Goal: Answer question/provide support: Share knowledge or assist other users

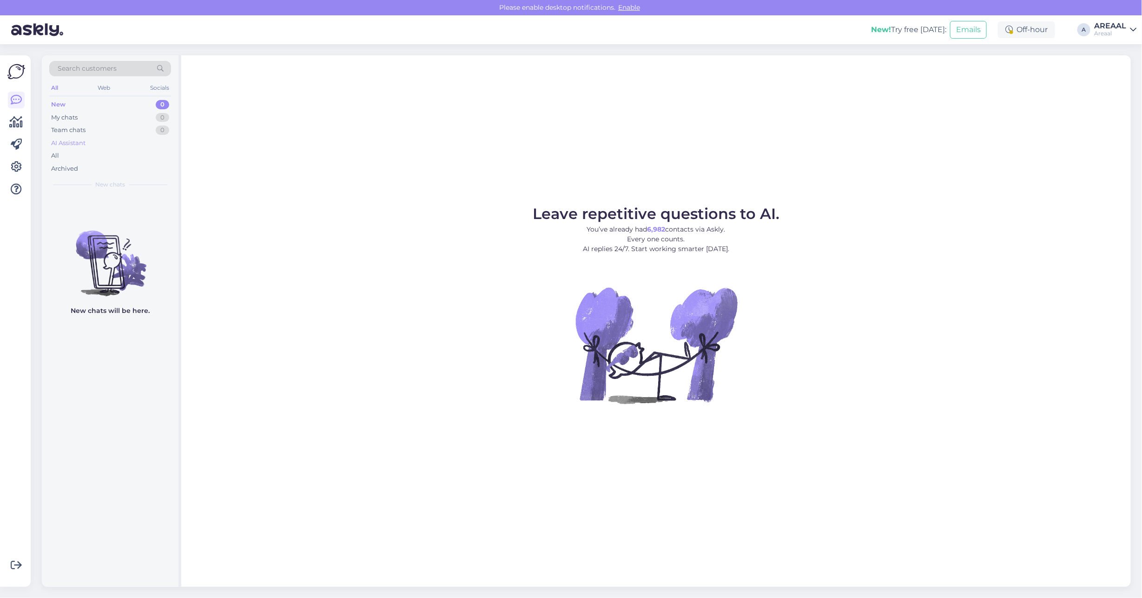
click at [87, 145] on div "AI Assistant" at bounding box center [110, 143] width 122 height 13
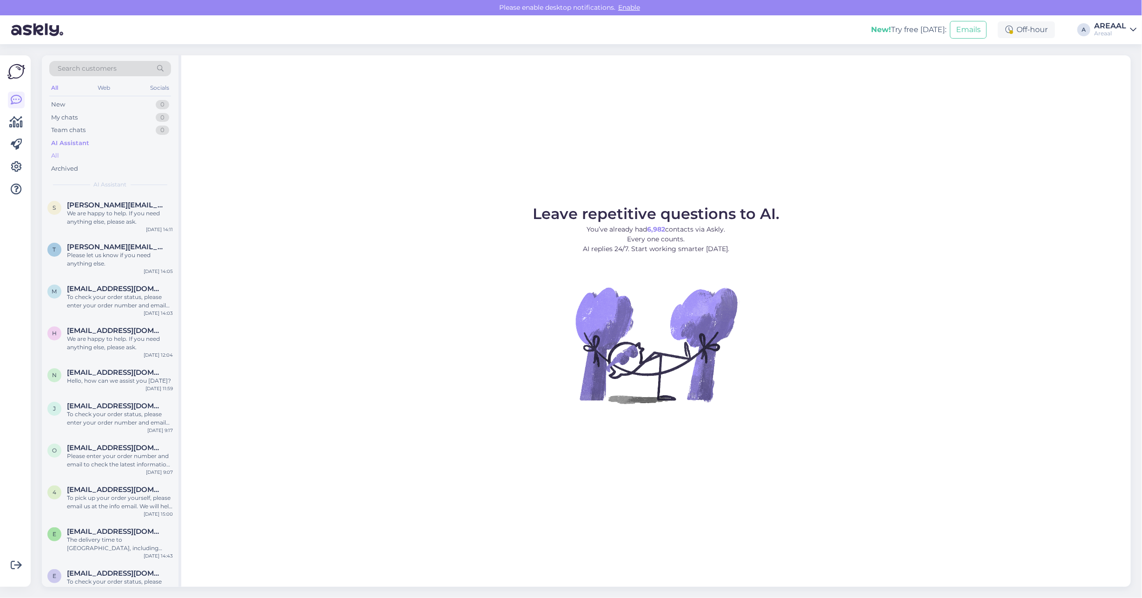
click at [94, 156] on div "All" at bounding box center [110, 155] width 122 height 13
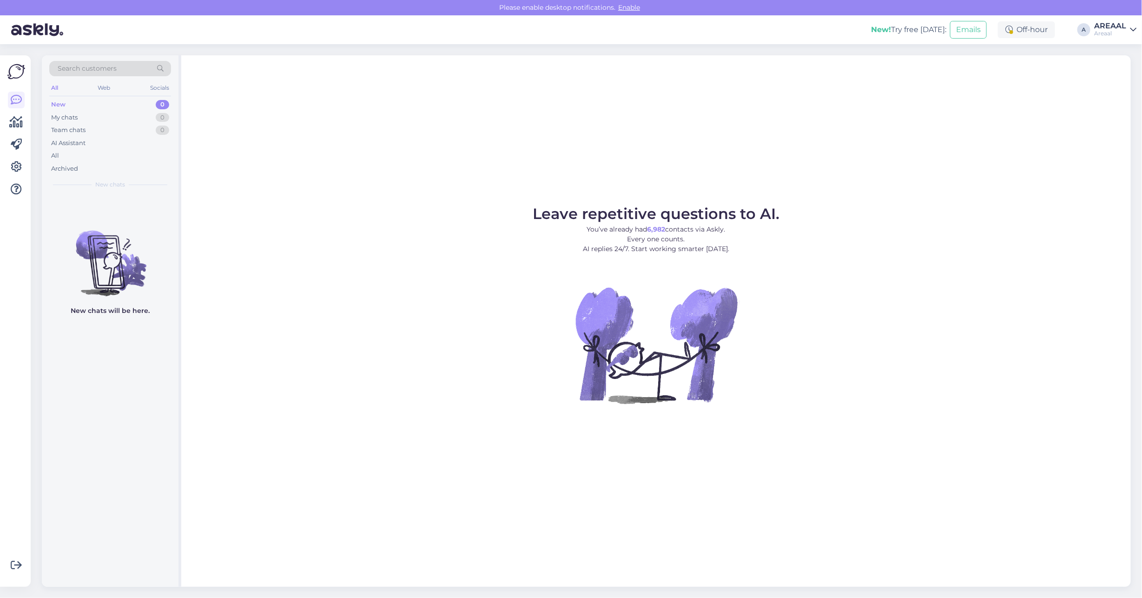
click at [1109, 22] on div "AREAAL" at bounding box center [1110, 25] width 32 height 7
click at [1126, 73] on button "Open" at bounding box center [1116, 72] width 26 height 14
click at [117, 191] on div "Search customers All Web Socials New 1 My chats 0 Team chats 0 AI Assistant All…" at bounding box center [110, 124] width 137 height 139
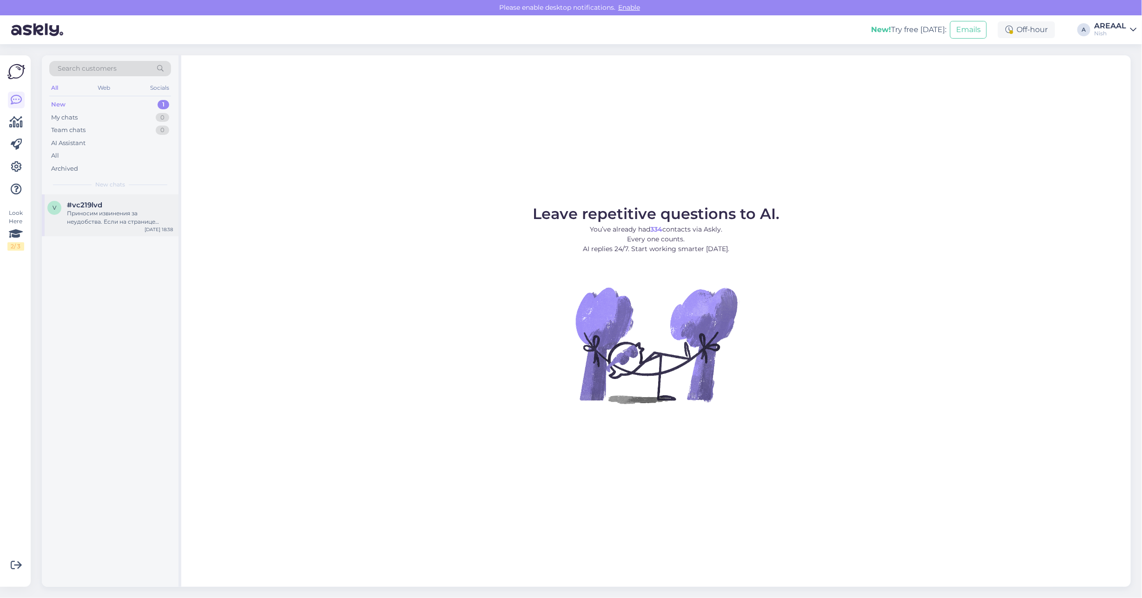
click at [115, 204] on div "#vc219lvd" at bounding box center [120, 205] width 106 height 8
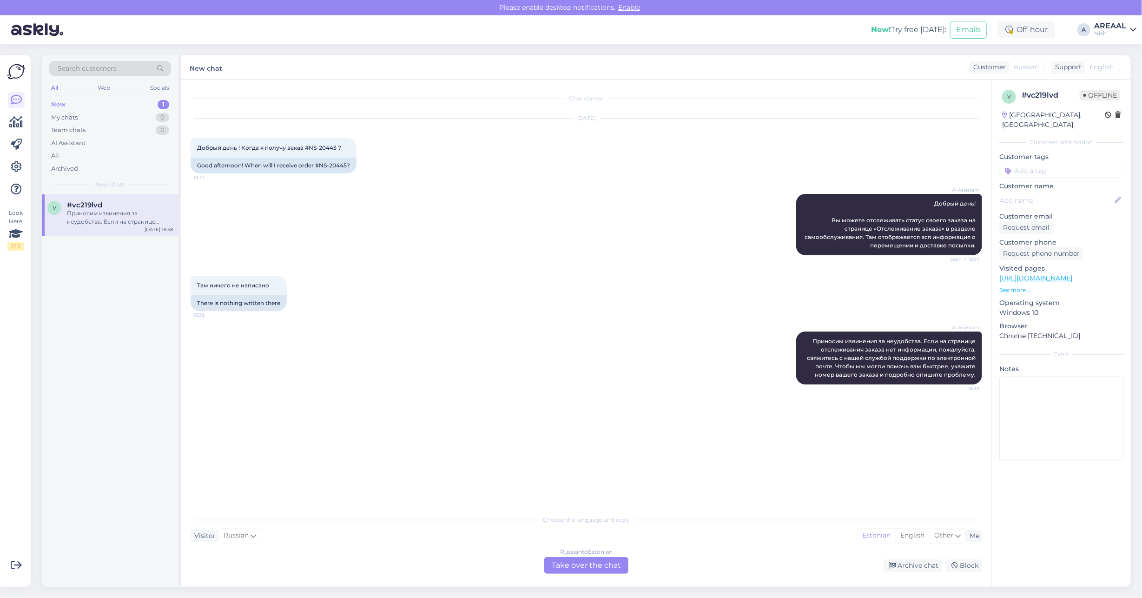
click at [602, 566] on div "Russian to Estonian Take over the chat" at bounding box center [586, 565] width 84 height 17
click at [599, 560] on div "Russian to Estonian Take over the chat" at bounding box center [586, 565] width 84 height 17
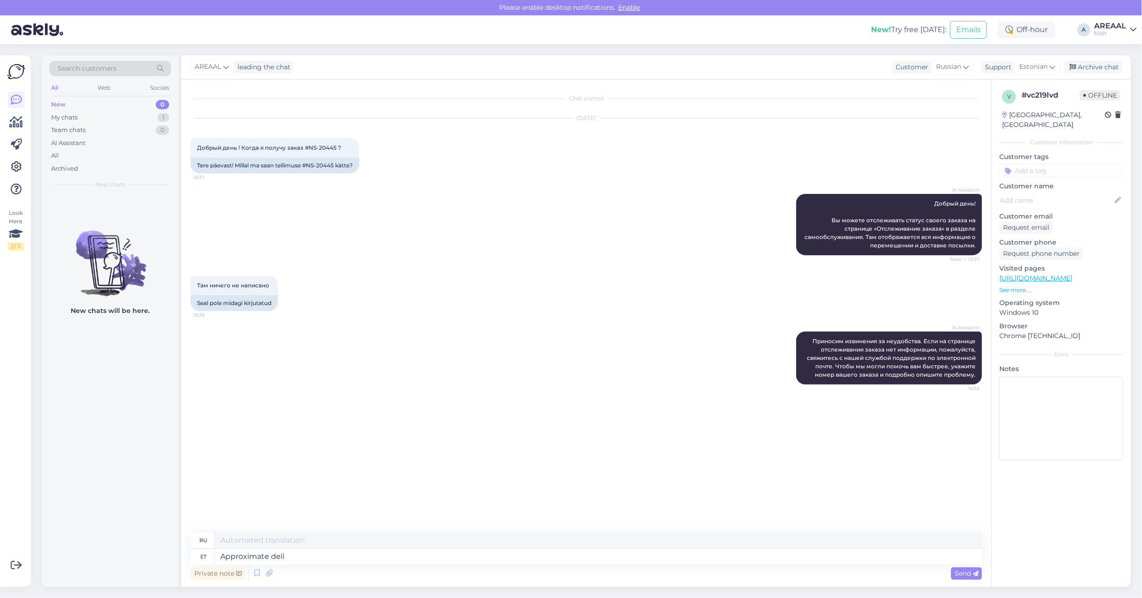
type textarea "Approximate deliv"
type textarea "Приблизительный"
type textarea "Approximate delivery tim"
type textarea "Ориентировочная доставка"
type textarea "Approximate delivery time 1"
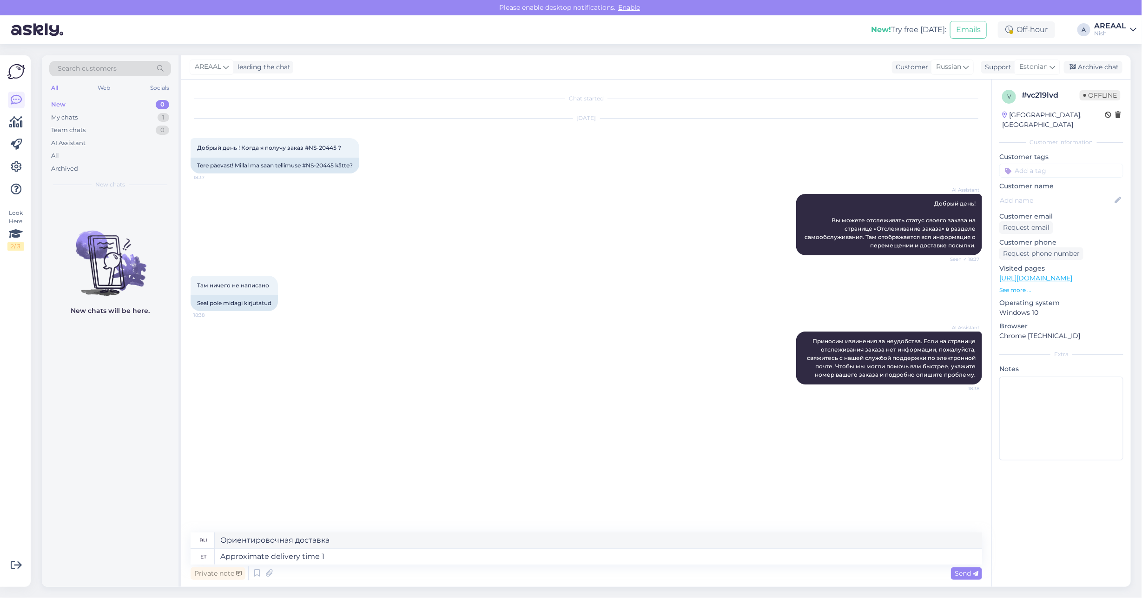
type textarea "Примерное время доставки"
type textarea "Approximate delivery time 1-2 wee"
type textarea "Примерное время доставки 1-2"
type textarea "Approximate delivery time 1-2 weeks"
type textarea "Ориентировочный срок доставки 1-2 недели."
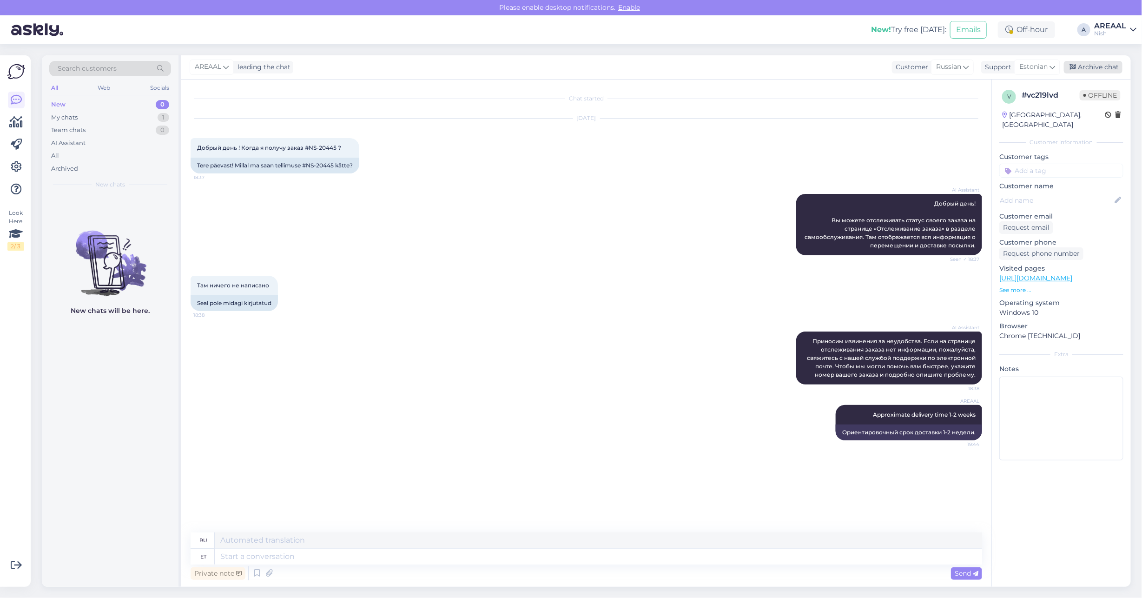
click at [1114, 68] on div "Archive chat" at bounding box center [1093, 67] width 59 height 13
click at [1119, 32] on div "Nish" at bounding box center [1110, 33] width 32 height 7
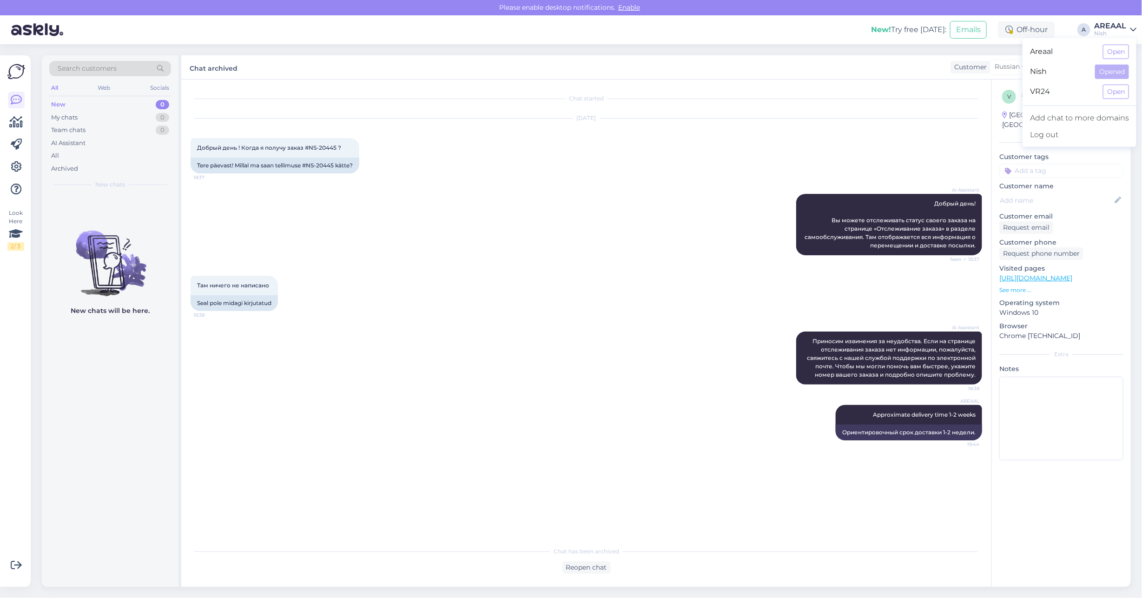
click at [1120, 48] on button "Open" at bounding box center [1116, 52] width 26 height 14
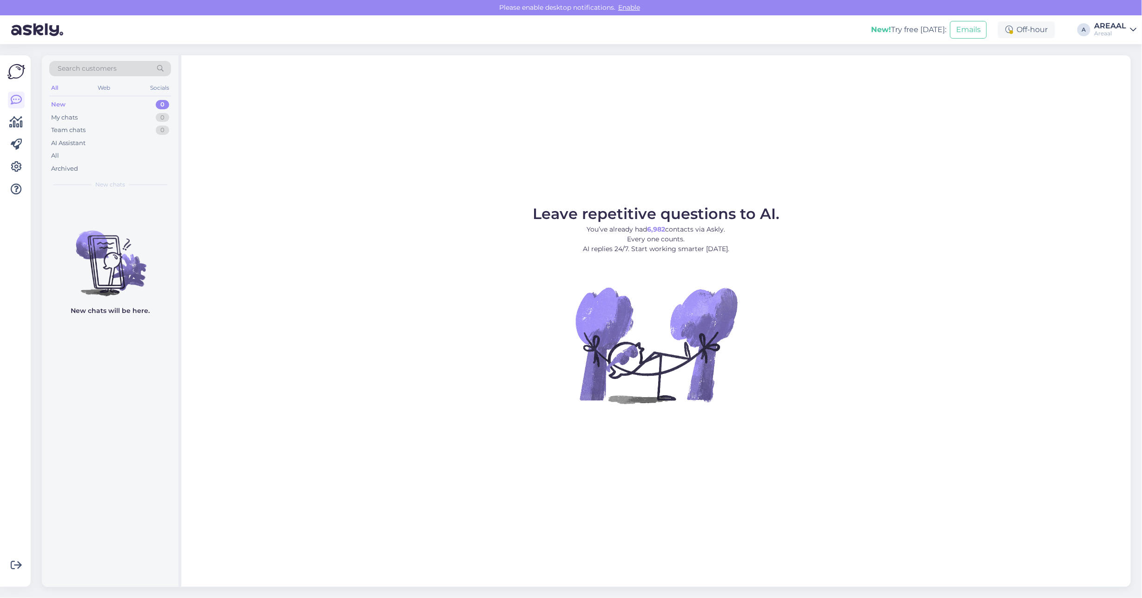
click at [765, 184] on div "Leave repetitive questions to AI. You’ve already had 6,982 contacts via Askly. …" at bounding box center [655, 320] width 949 height 531
click at [638, 164] on div "Leave repetitive questions to AI. You’ve already had 6,982 contacts via Askly. …" at bounding box center [655, 320] width 949 height 531
click at [545, 172] on div "Leave repetitive questions to AI. You’ve already had 6,982 contacts via Askly. …" at bounding box center [655, 320] width 949 height 531
click at [371, 164] on div "Leave repetitive questions to AI. You’ve already had 6,982 contacts via Askly. …" at bounding box center [655, 320] width 949 height 531
click at [119, 156] on div "All" at bounding box center [110, 155] width 122 height 13
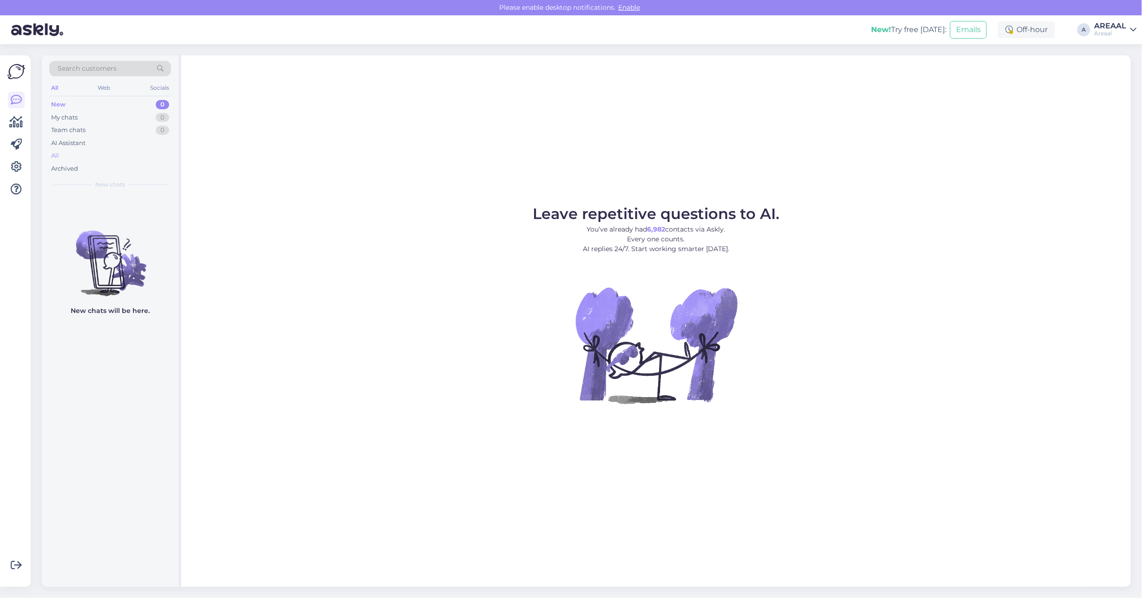
click at [108, 159] on div "All" at bounding box center [110, 155] width 122 height 13
click at [70, 158] on div "All" at bounding box center [110, 155] width 122 height 13
click at [130, 160] on div "All" at bounding box center [110, 155] width 122 height 13
click at [65, 152] on div "All" at bounding box center [110, 155] width 122 height 13
